Goal: Task Accomplishment & Management: Use online tool/utility

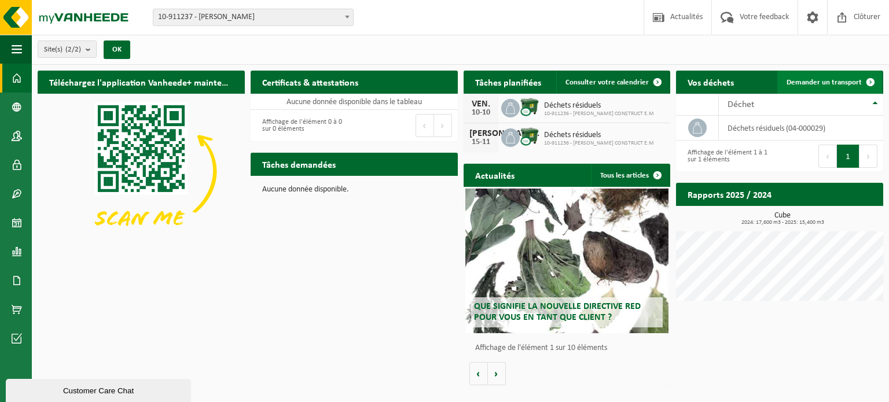
click at [863, 78] on span at bounding box center [870, 82] width 23 height 23
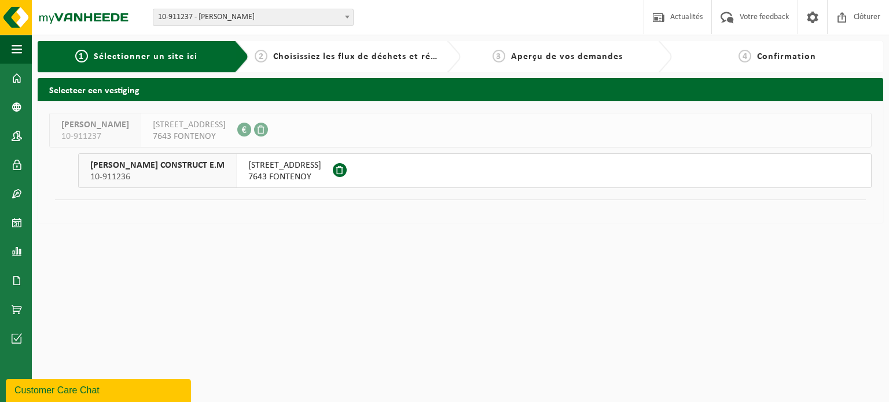
click at [333, 173] on span at bounding box center [340, 170] width 14 height 14
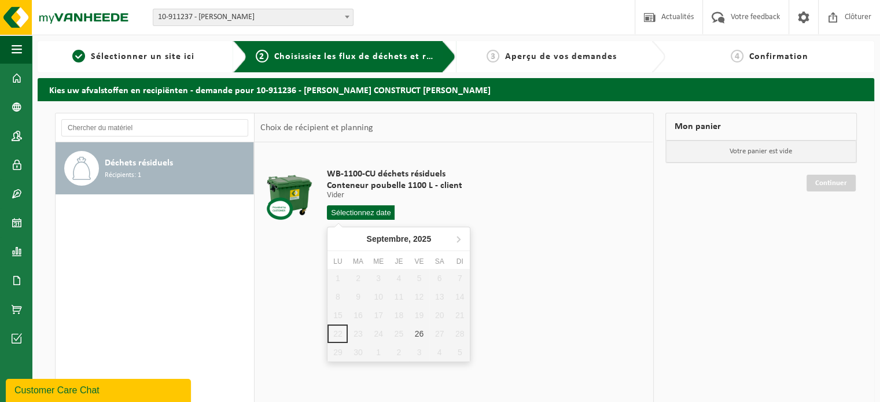
click at [371, 214] on input "text" at bounding box center [361, 212] width 68 height 14
click at [417, 330] on div "26" at bounding box center [419, 334] width 20 height 19
type input "à partir de 2025-09-26"
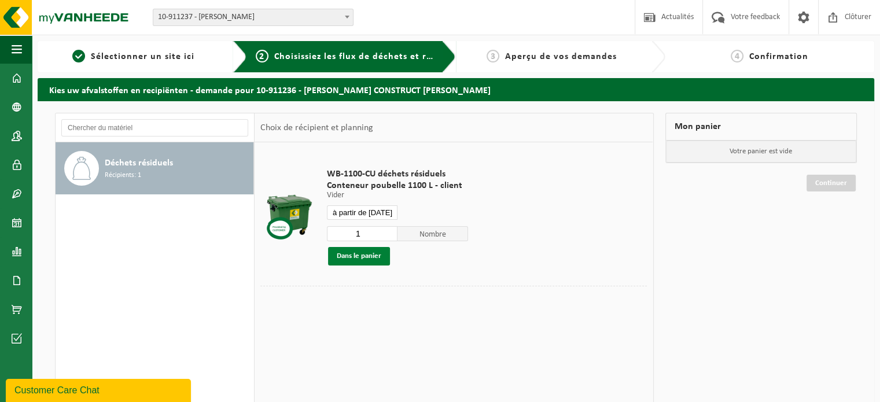
click at [374, 259] on button "Dans le panier" at bounding box center [359, 256] width 62 height 19
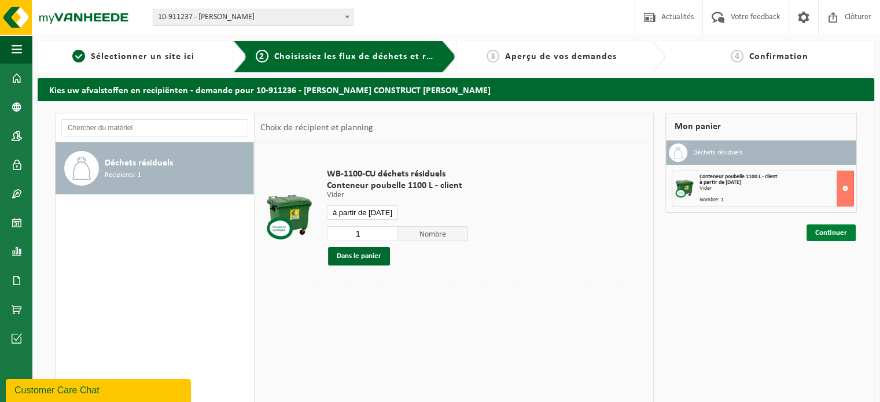
click at [850, 230] on link "Continuer" at bounding box center [831, 232] width 49 height 17
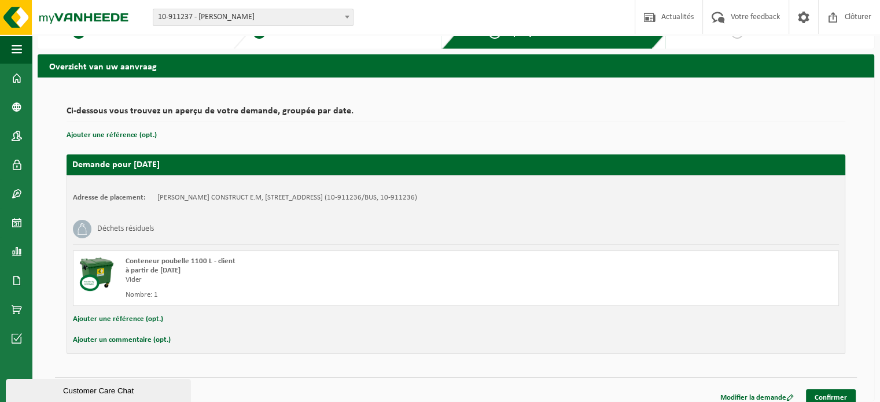
scroll to position [33, 0]
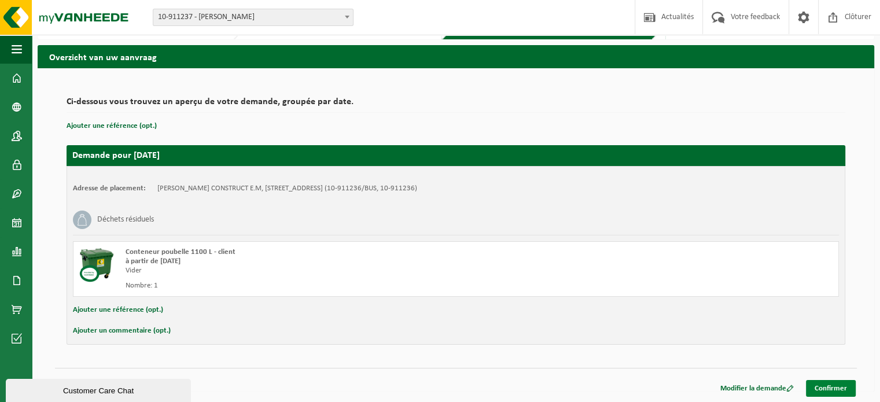
click at [834, 383] on link "Confirmer" at bounding box center [831, 388] width 50 height 17
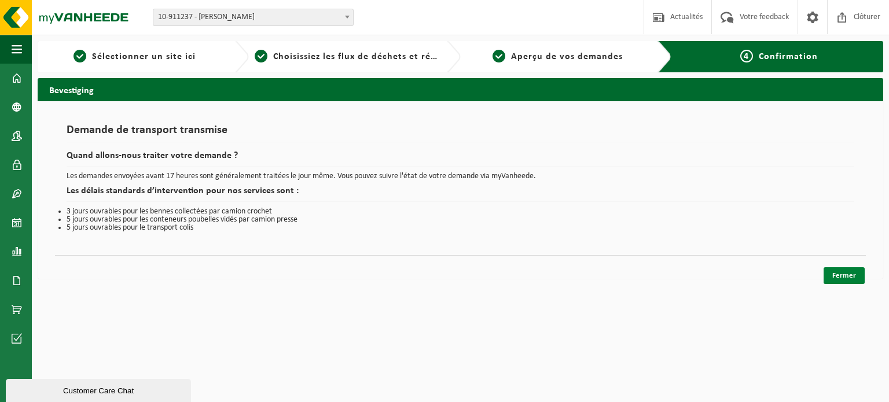
click at [835, 278] on link "Fermer" at bounding box center [843, 275] width 41 height 17
